Goal: Navigation & Orientation: Find specific page/section

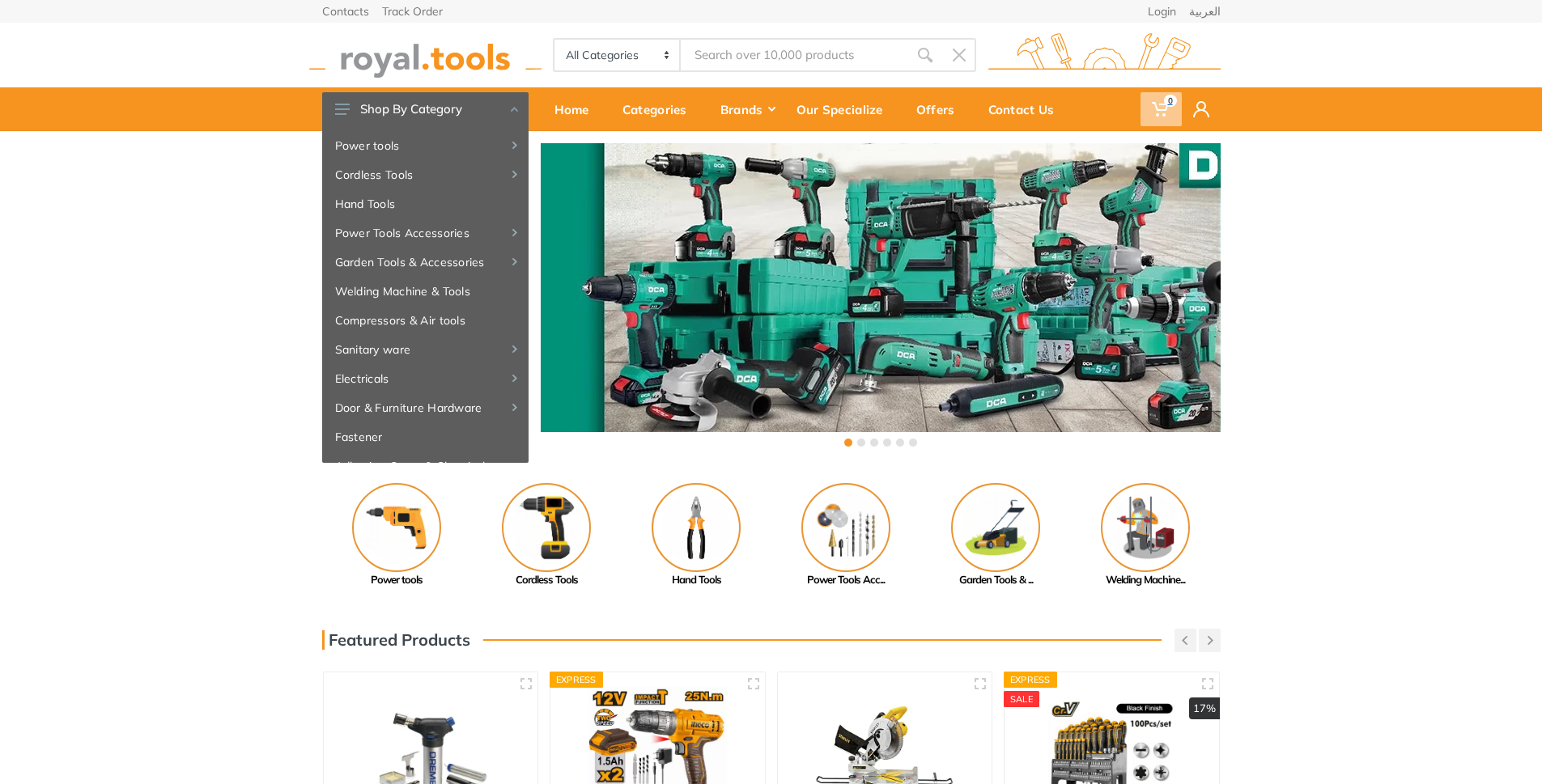
click at [1160, 104] on use at bounding box center [1160, 109] width 16 height 14
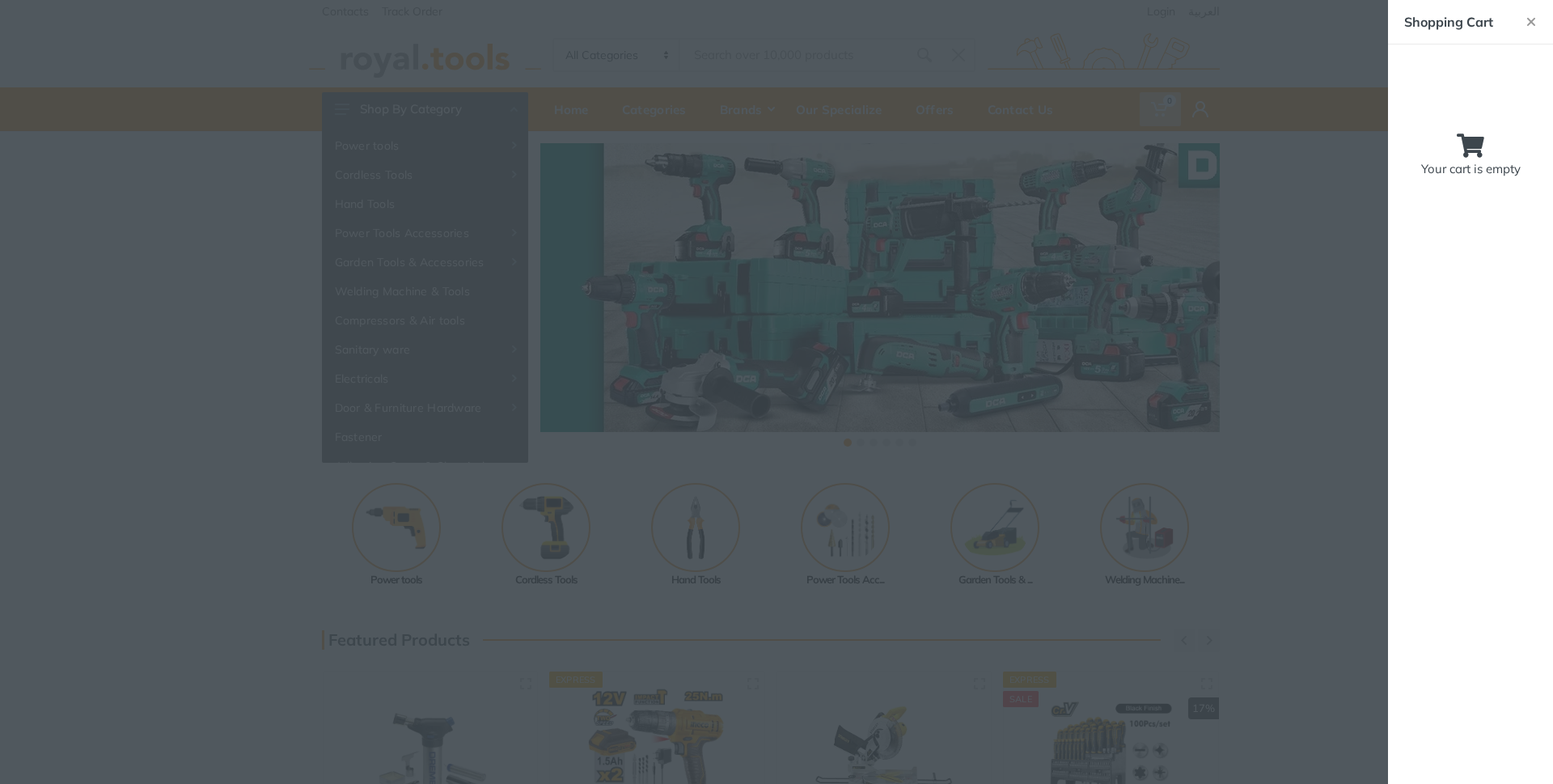
click at [175, 379] on div at bounding box center [776, 392] width 1553 height 784
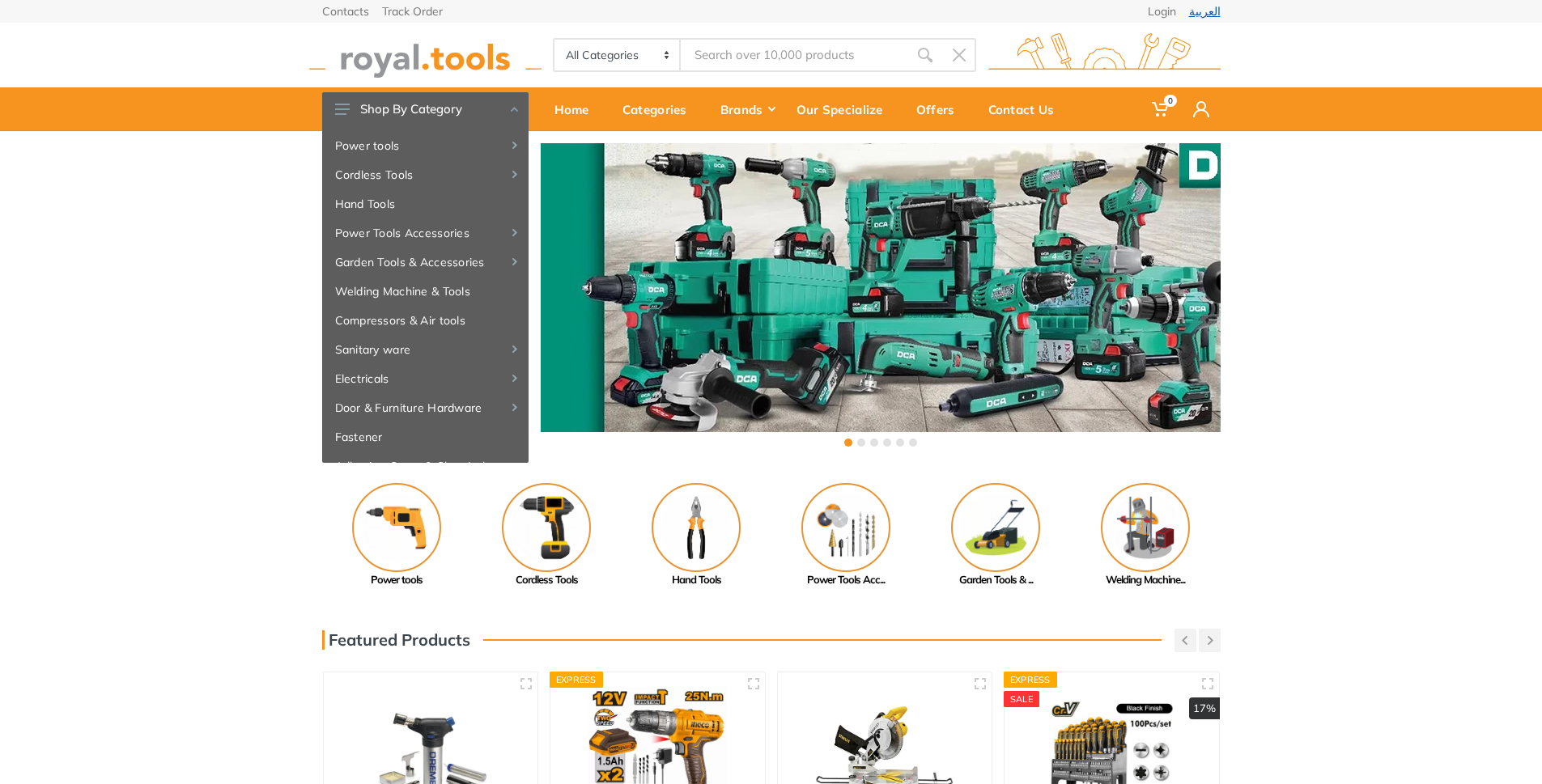
click at [1210, 8] on link "العربية" at bounding box center [1205, 11] width 32 height 12
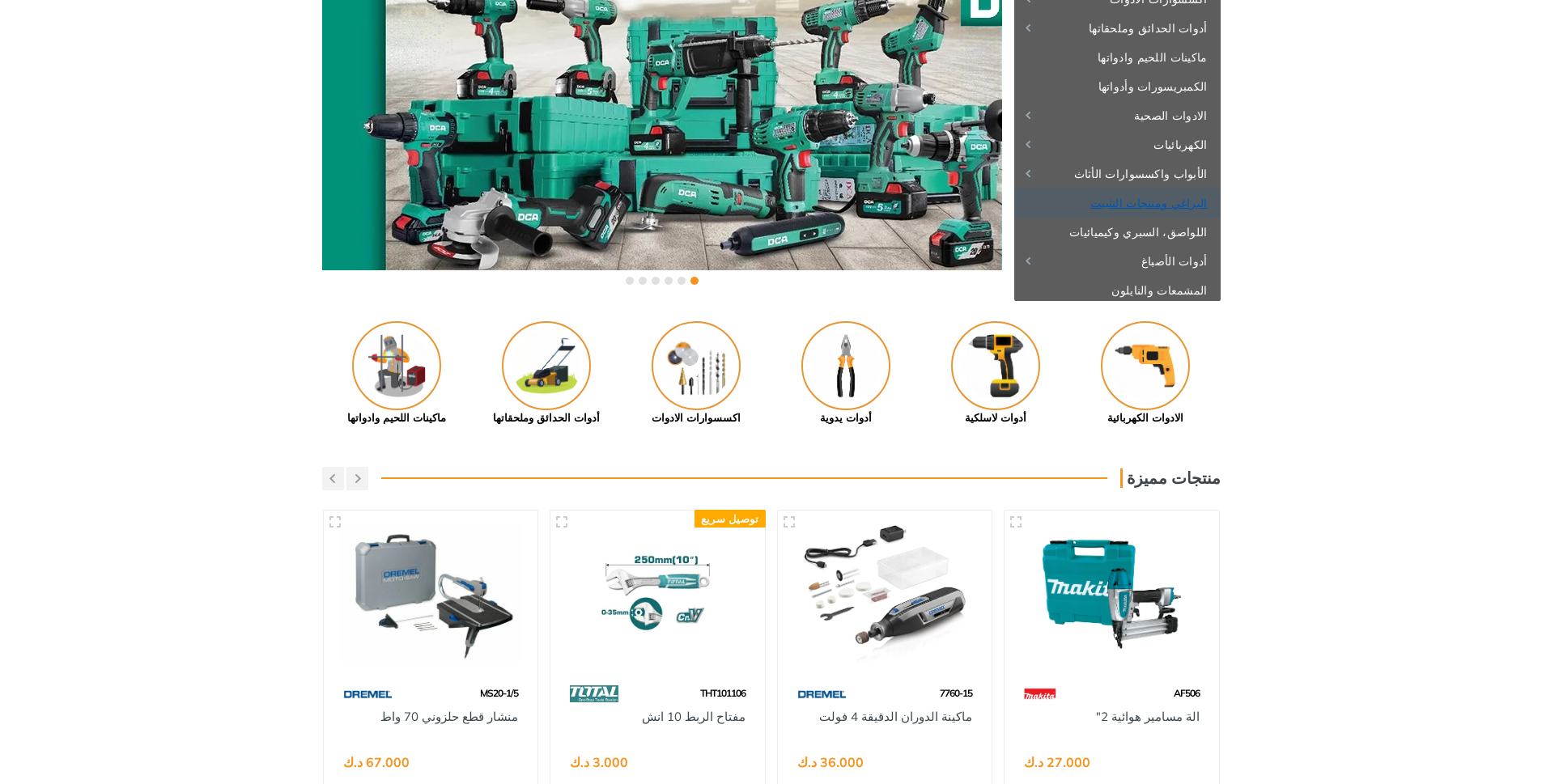
scroll to position [175, 0]
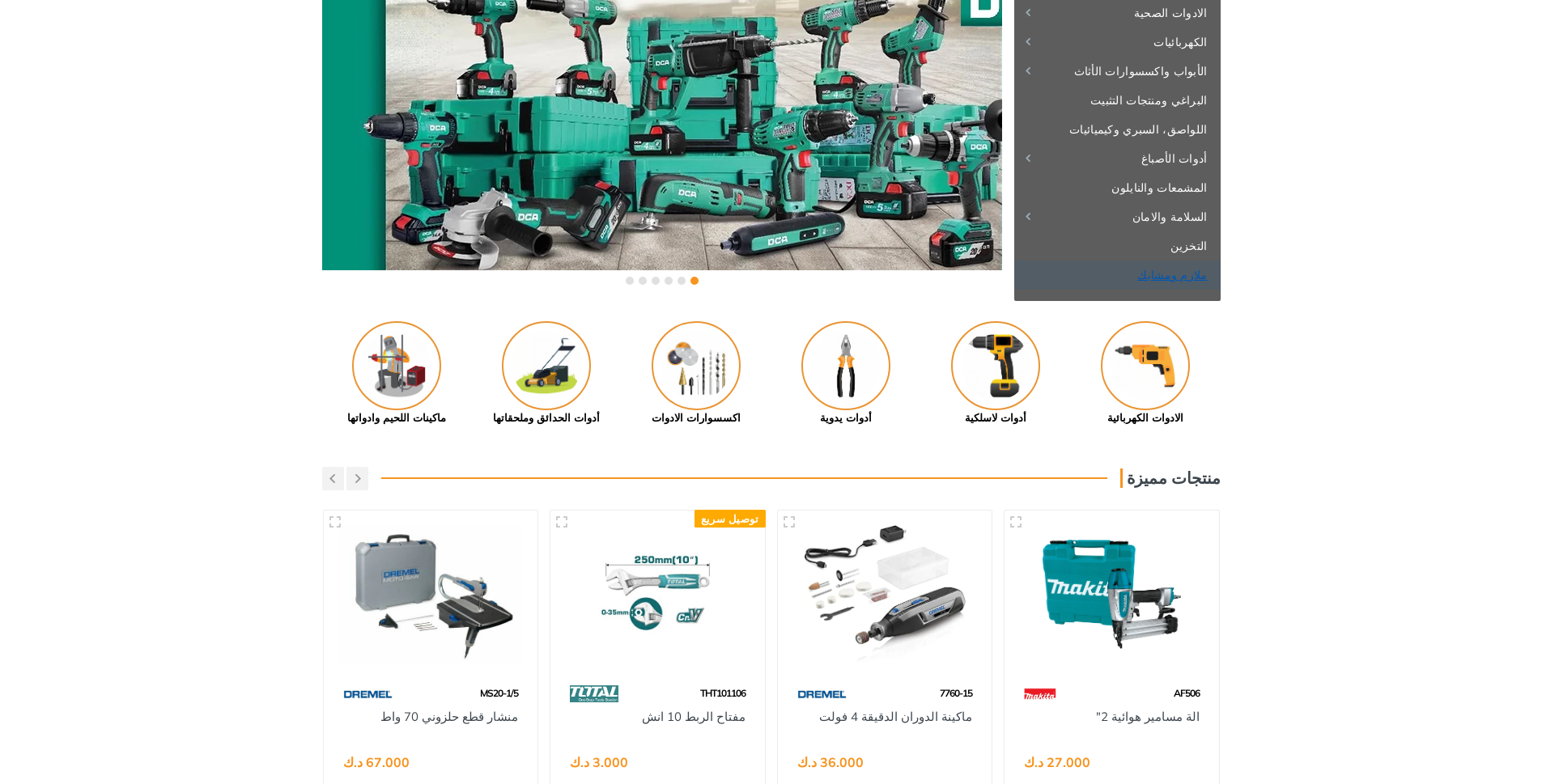
click at [1199, 272] on link "ملازم ومشابك" at bounding box center [1117, 275] width 207 height 29
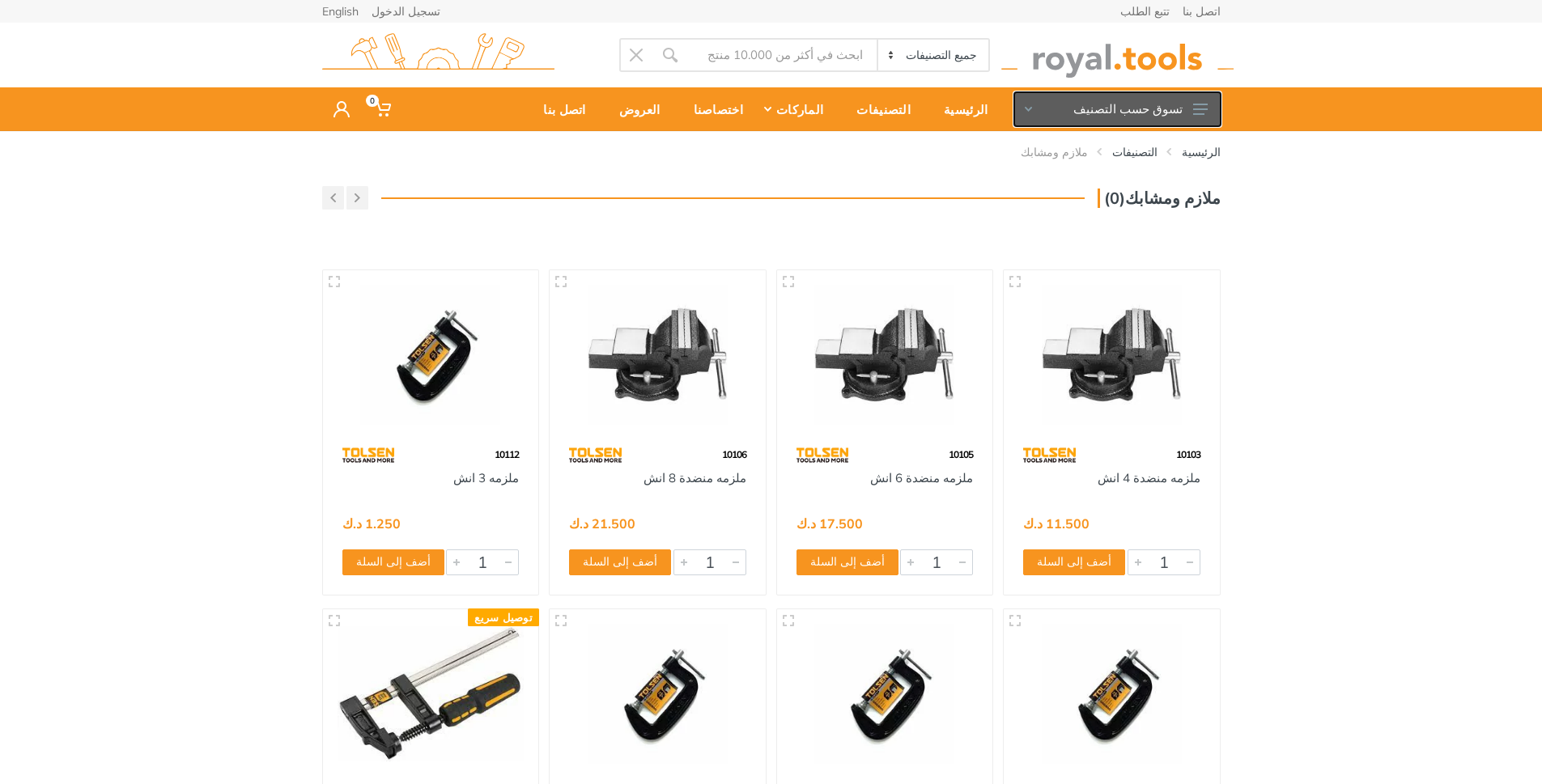
click at [1202, 103] on button "تسوق حسب التصنيف" at bounding box center [1117, 109] width 207 height 34
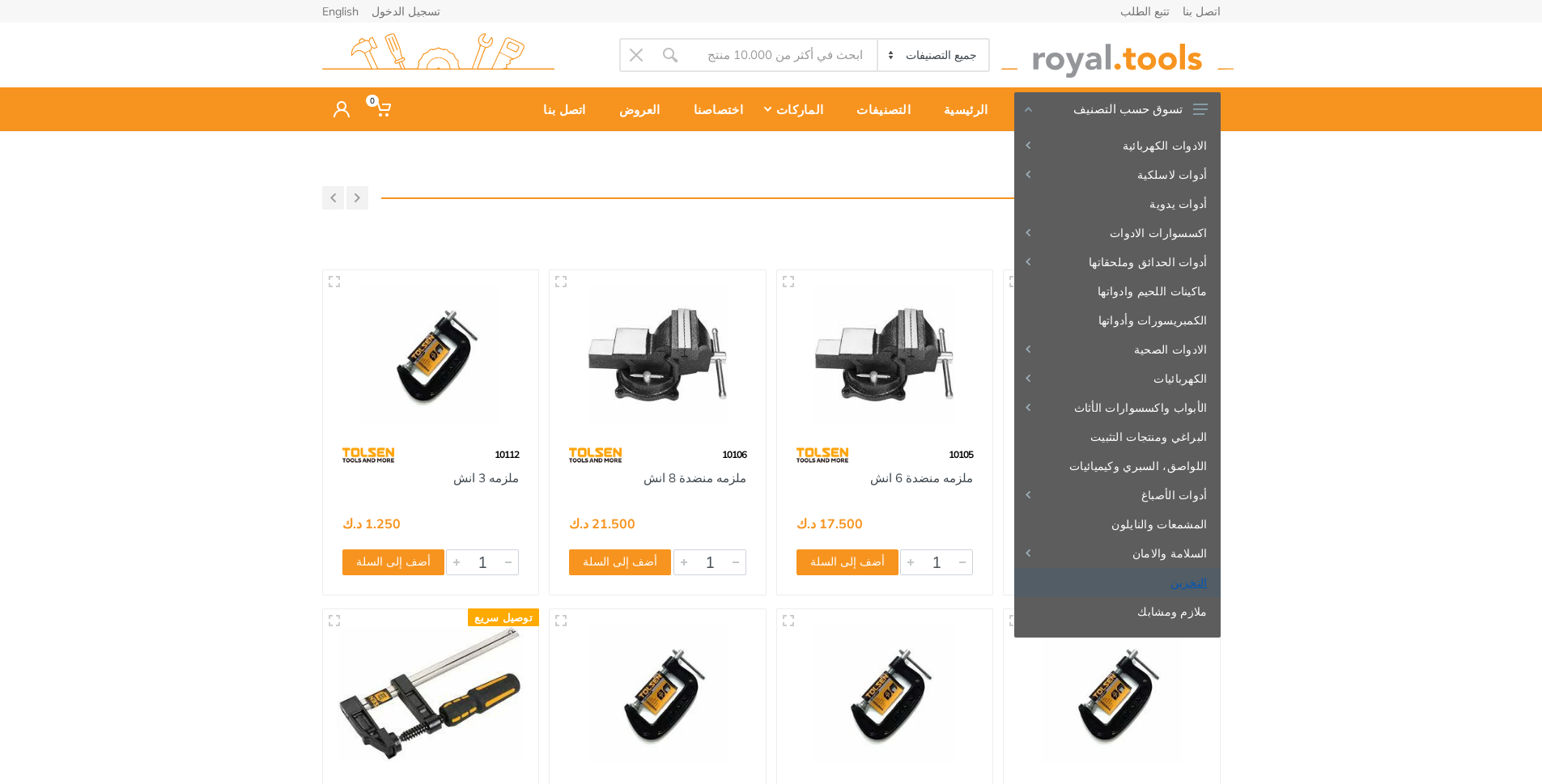
click at [1192, 582] on link "التخزين" at bounding box center [1117, 582] width 207 height 29
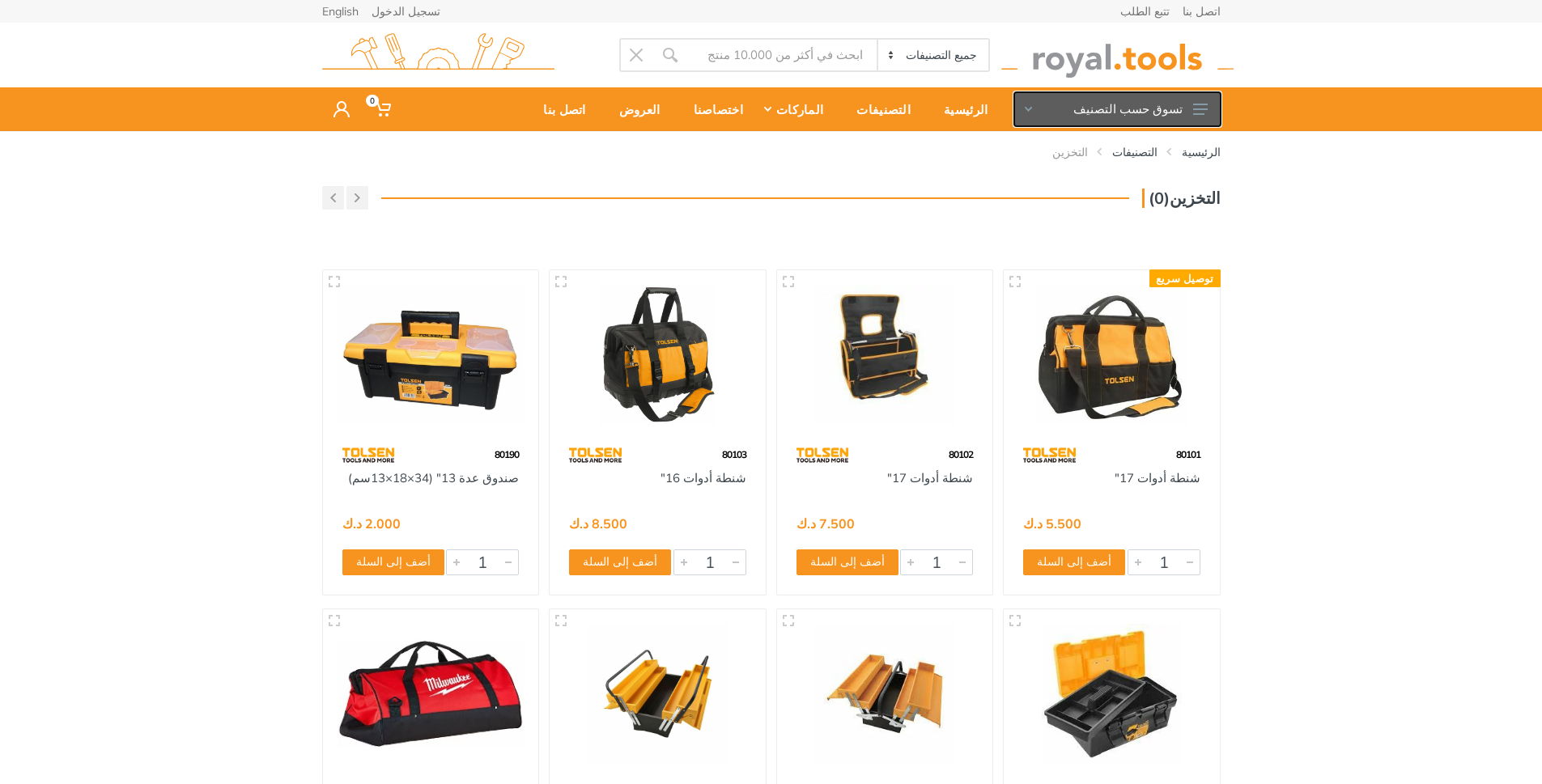
click at [1210, 106] on button "تسوق حسب التصنيف" at bounding box center [1117, 109] width 207 height 34
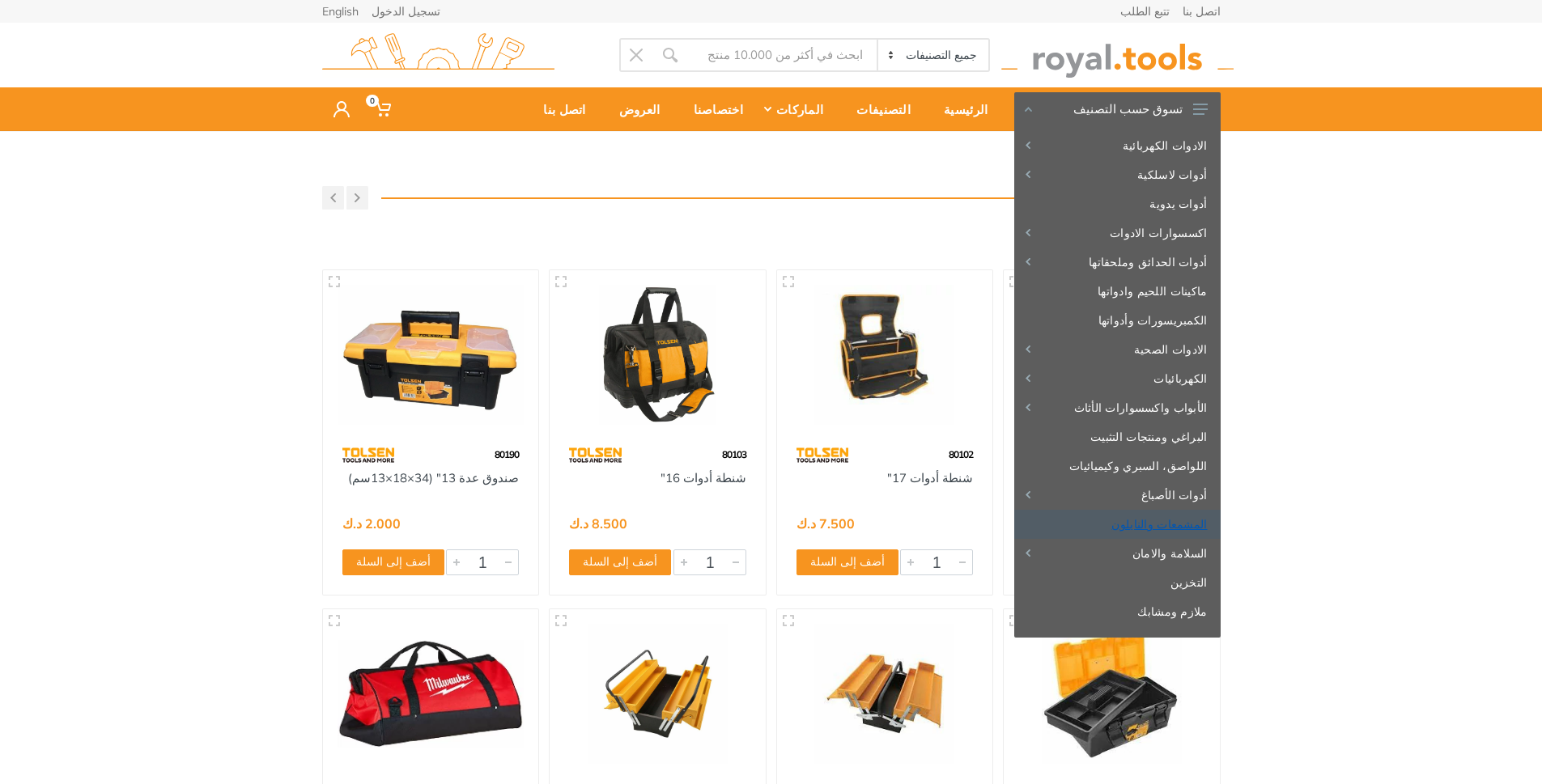
click at [1173, 522] on link "المشمعات والنايلون" at bounding box center [1117, 524] width 207 height 29
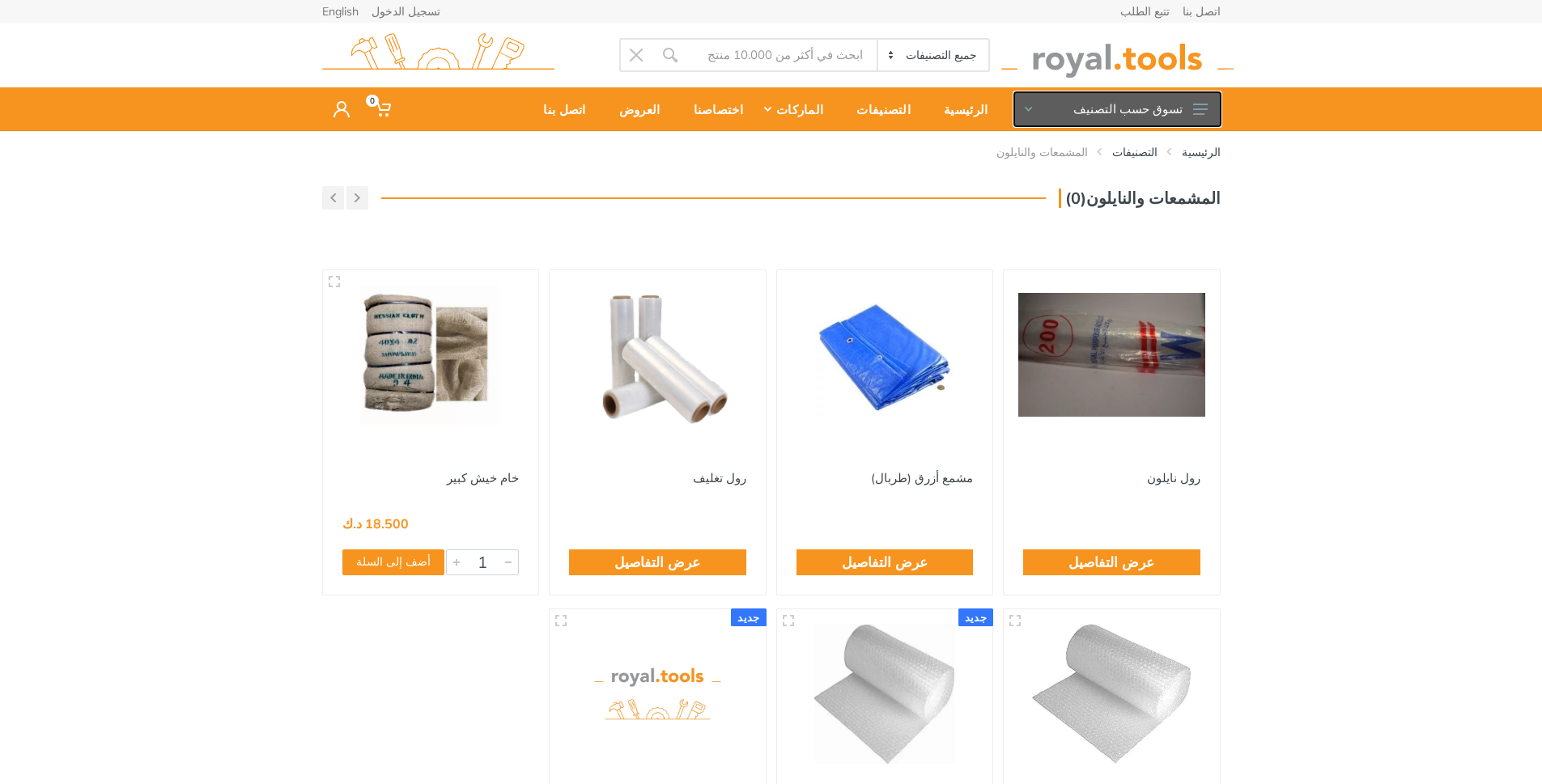
click at [1172, 114] on button "تسوق حسب التصنيف" at bounding box center [1117, 109] width 207 height 34
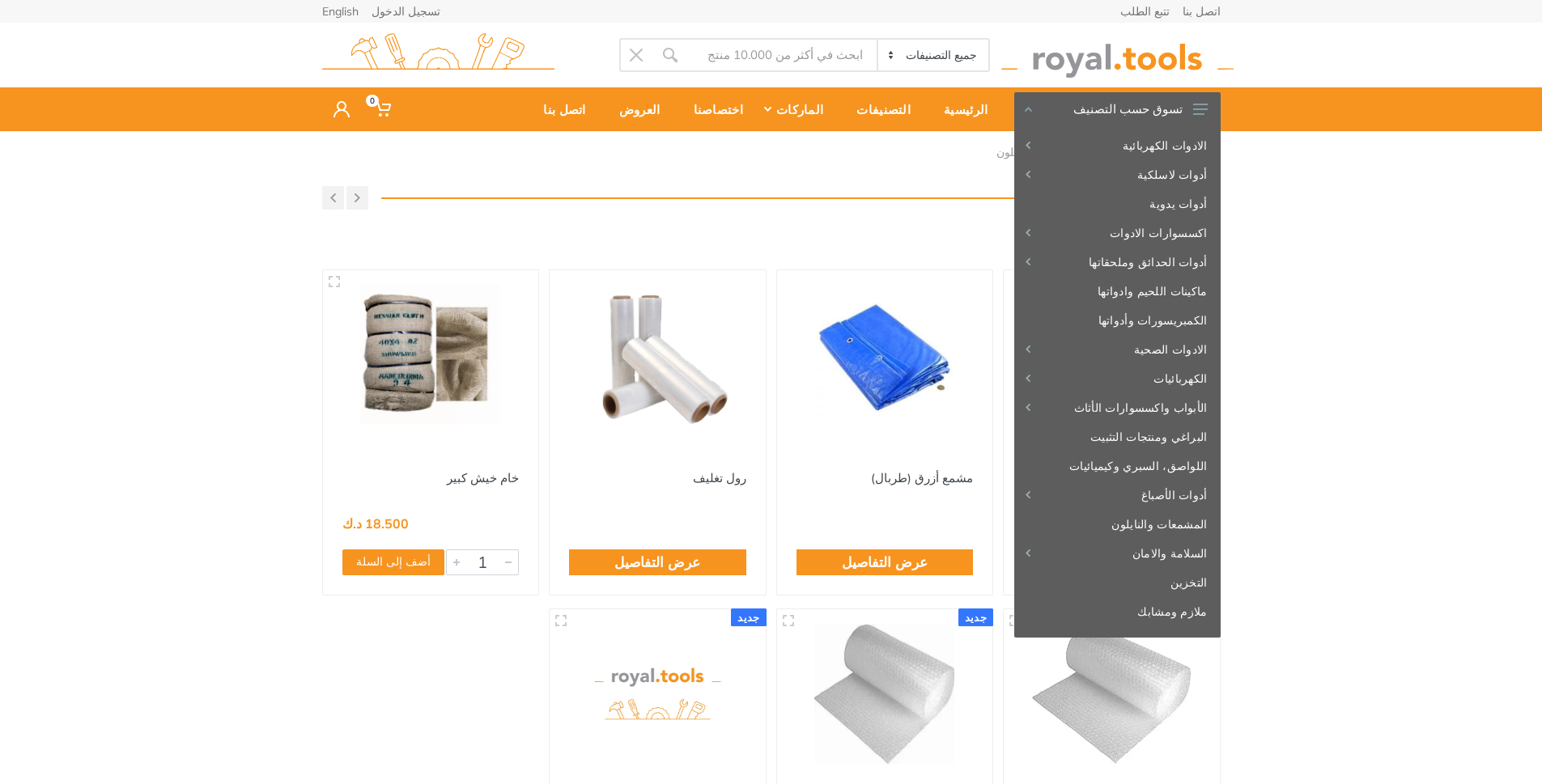
drag, startPoint x: 1475, startPoint y: 402, endPoint x: 1433, endPoint y: 422, distance: 46.5
click at [1475, 402] on div "الرئيسية التصنيفات المشمعات والنايلون المشمعات والنايلون(0) 1" at bounding box center [771, 553] width 1542 height 843
